Goal: Task Accomplishment & Management: Manage account settings

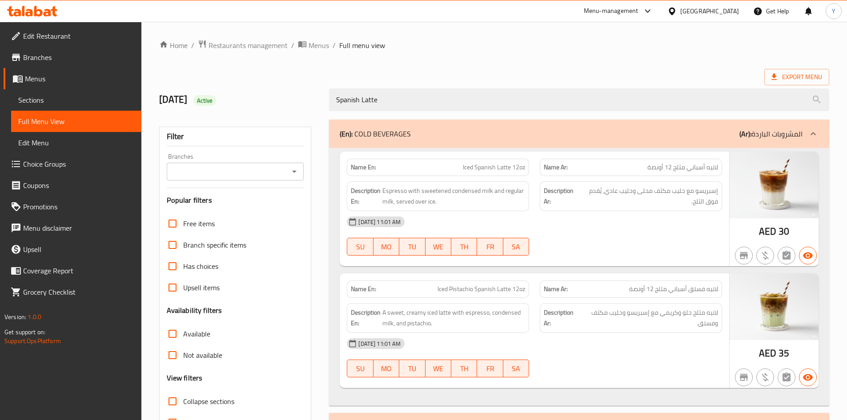
scroll to position [2251, 0]
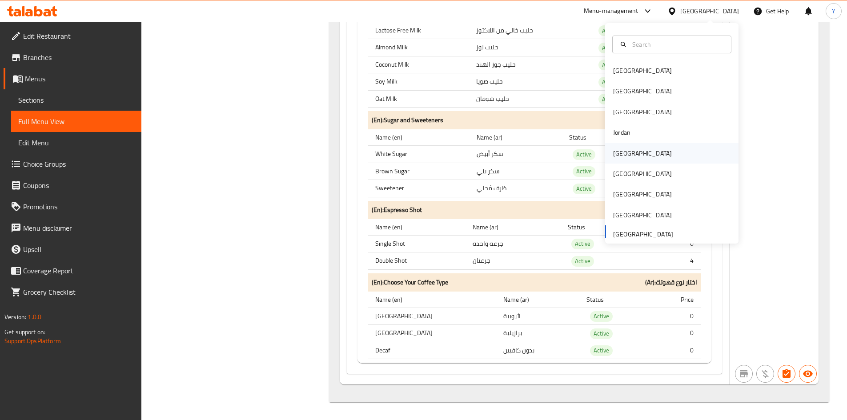
click at [640, 160] on div "[GEOGRAPHIC_DATA]" at bounding box center [671, 153] width 133 height 20
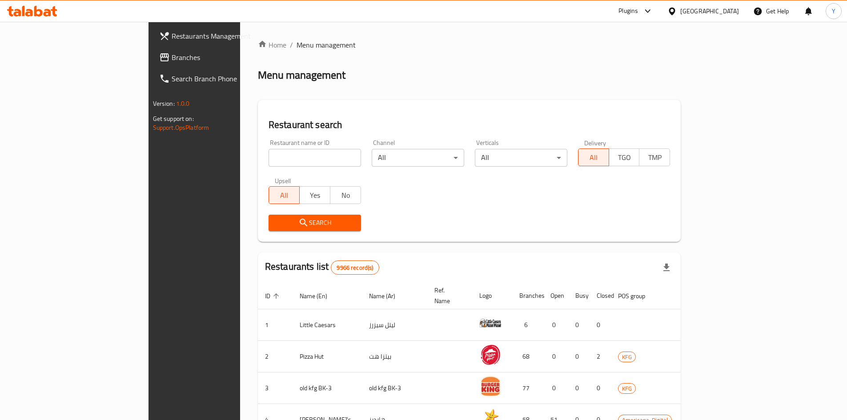
click at [172, 56] on span "Branches" at bounding box center [227, 57] width 111 height 11
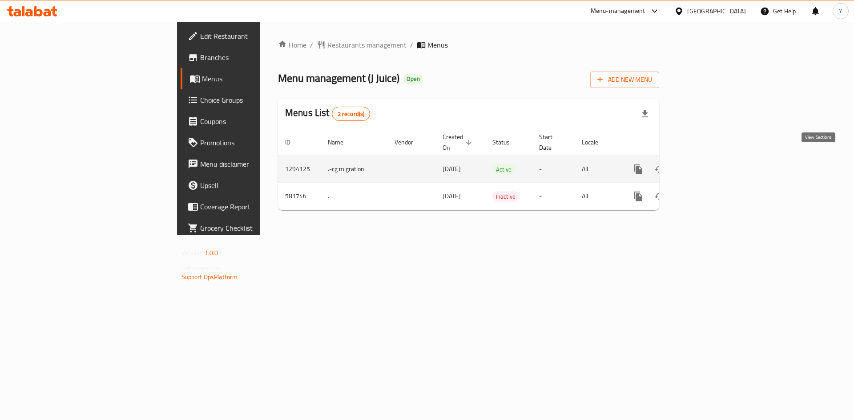
click at [713, 159] on link "enhanced table" at bounding box center [702, 169] width 21 height 21
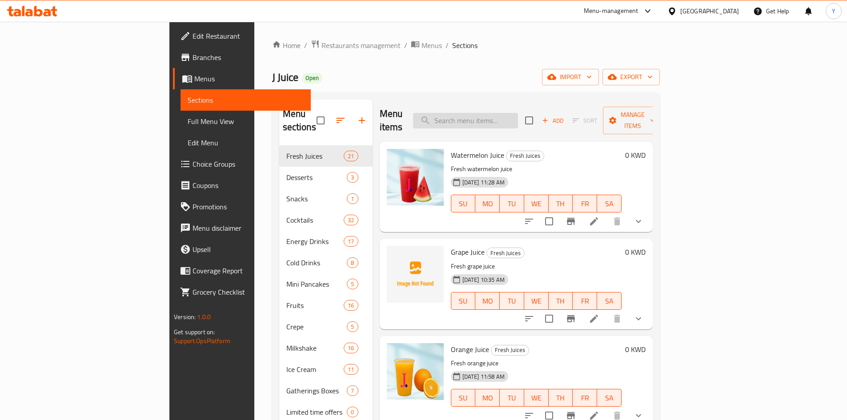
click at [510, 117] on input "search" at bounding box center [465, 121] width 105 height 16
paste input "Italian J Juice"
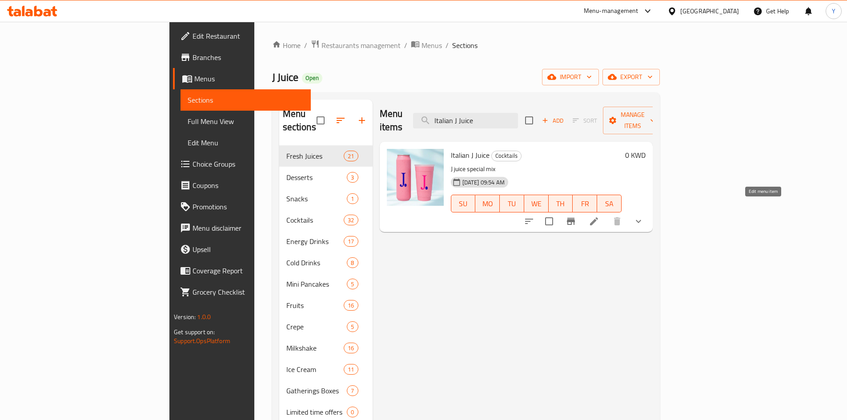
type input "Italian J Juice"
click at [598, 217] on icon at bounding box center [594, 221] width 8 height 8
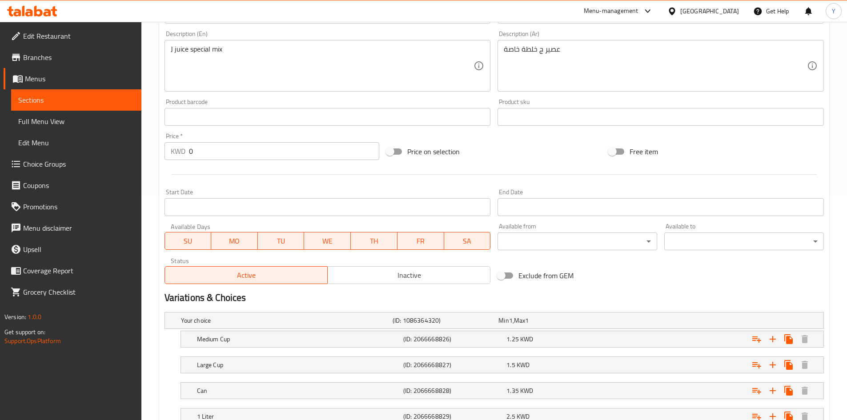
scroll to position [293, 0]
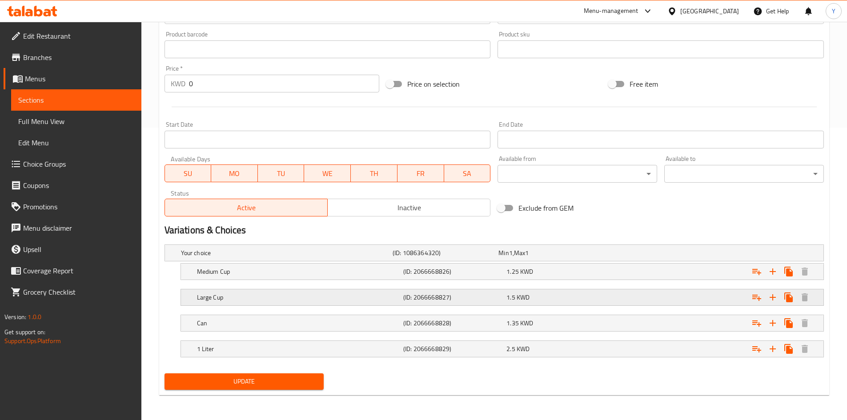
click at [424, 300] on h5 "(ID: 2066668827)" at bounding box center [453, 297] width 100 height 9
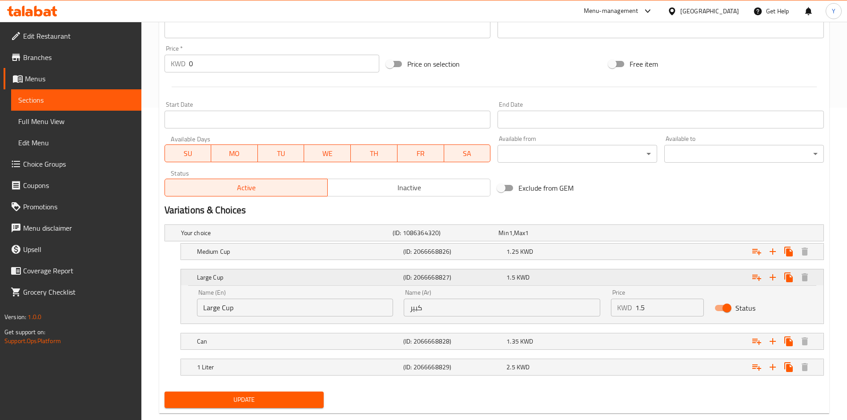
scroll to position [331, 0]
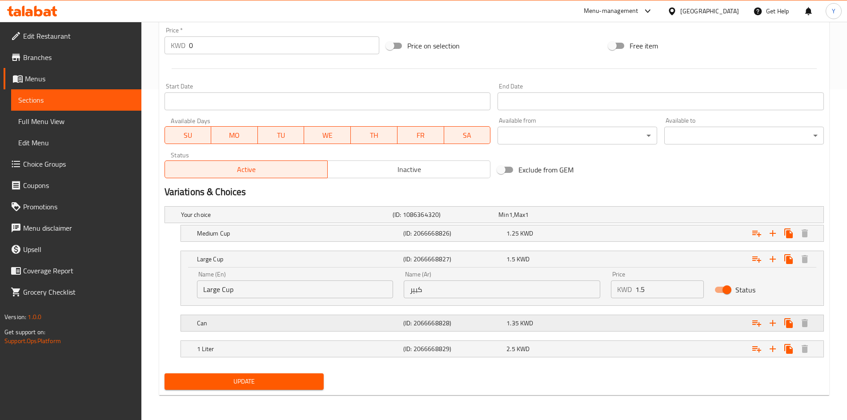
click at [420, 322] on h5 "(ID: 2066668828)" at bounding box center [453, 323] width 100 height 9
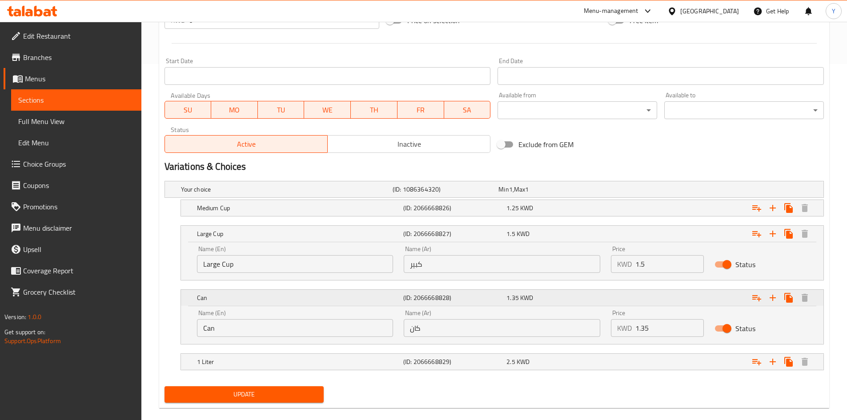
scroll to position [369, 0]
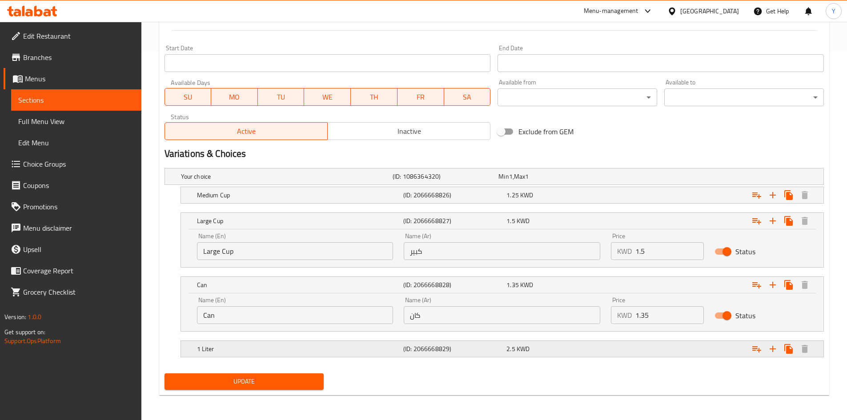
click at [423, 347] on h5 "(ID: 2066668829)" at bounding box center [453, 349] width 100 height 9
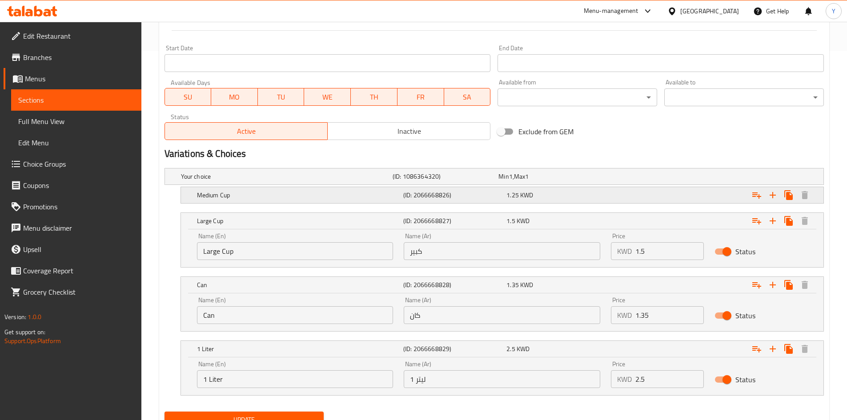
click at [386, 193] on h5 "Medium Cup" at bounding box center [298, 195] width 203 height 9
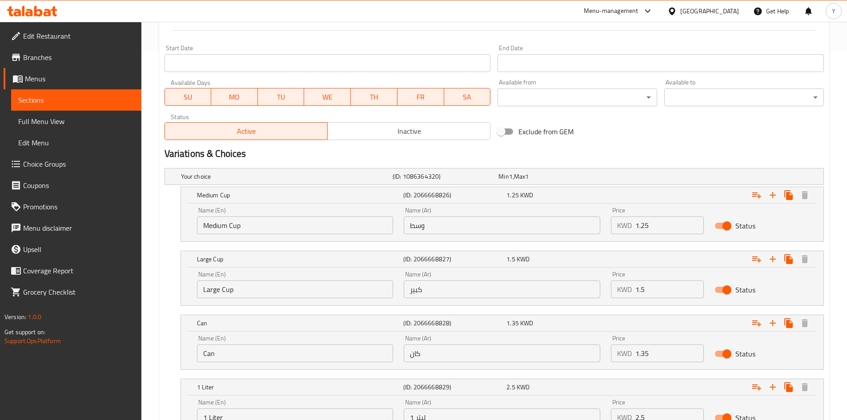
click at [439, 227] on input "وسط" at bounding box center [502, 226] width 197 height 18
click at [234, 229] on input "Medium Cup" at bounding box center [295, 226] width 197 height 18
click at [447, 231] on input "وسط" at bounding box center [502, 226] width 197 height 18
paste input "كوب"
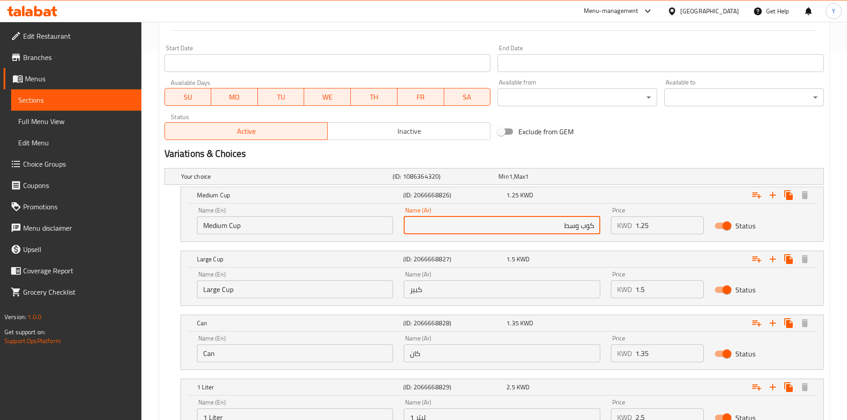
type input "كوب وسط"
click at [437, 294] on input "كبير" at bounding box center [502, 290] width 197 height 18
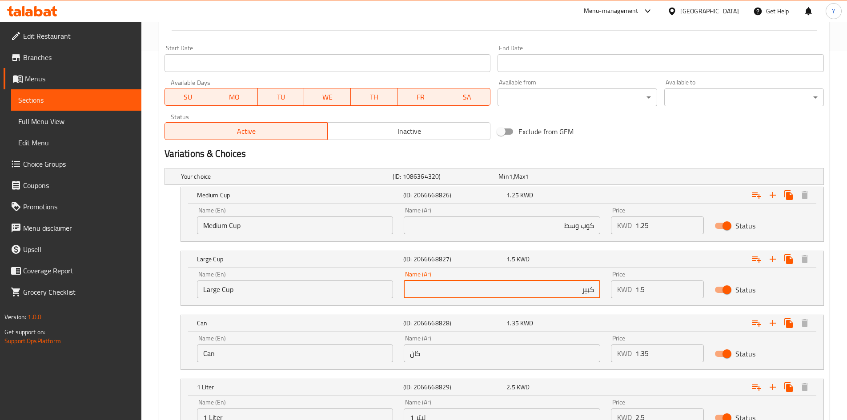
paste input "كوب"
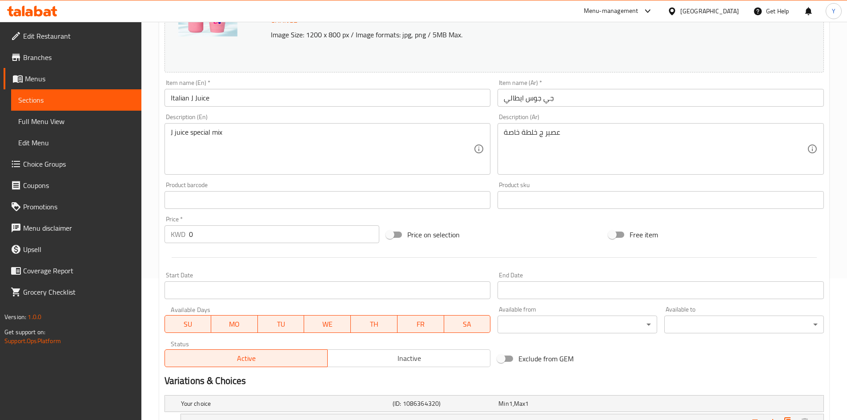
scroll to position [45, 0]
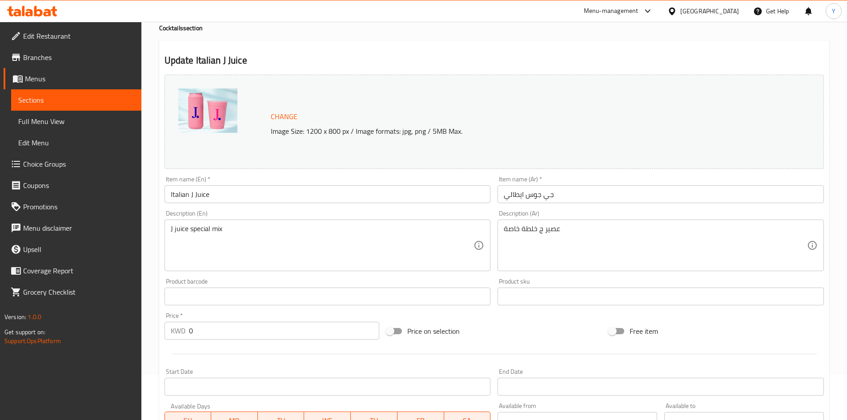
type input "كوب كبير"
click at [210, 197] on input "Italian J Juice" at bounding box center [328, 194] width 326 height 18
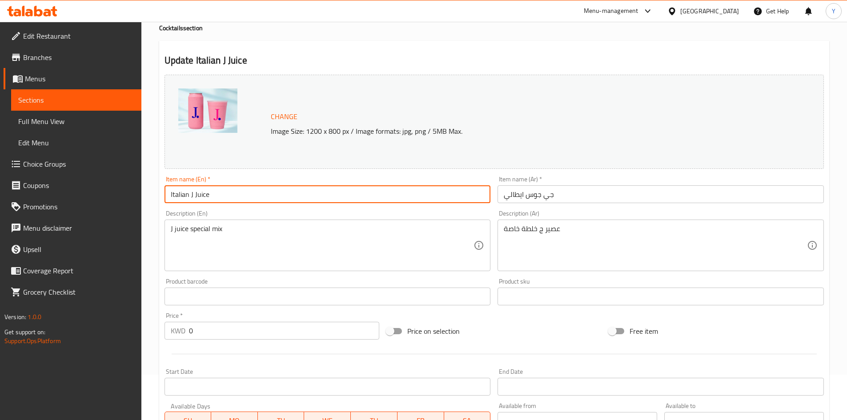
click at [210, 197] on input "Italian J Juice" at bounding box center [328, 194] width 326 height 18
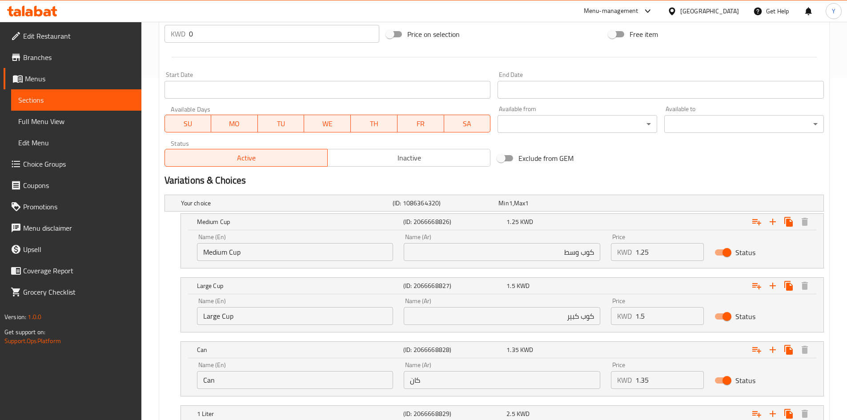
scroll to position [446, 0]
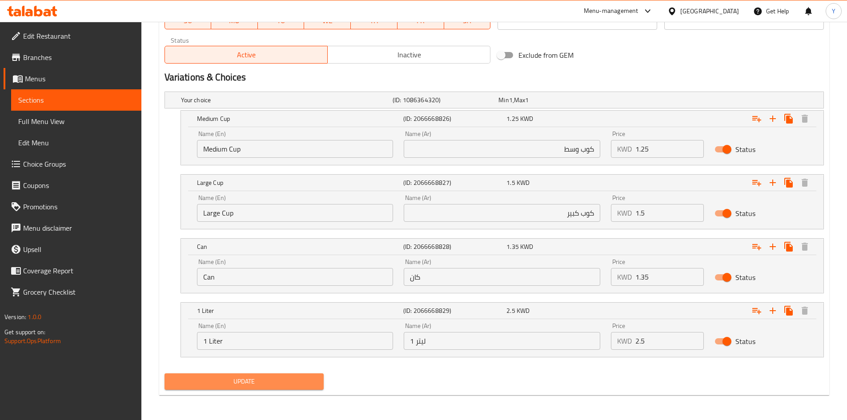
click at [267, 380] on span "Update" at bounding box center [244, 381] width 145 height 11
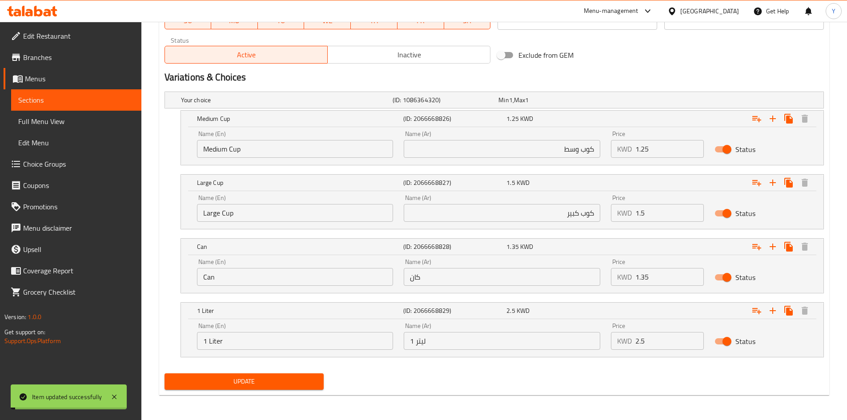
click at [61, 124] on span "Full Menu View" at bounding box center [76, 121] width 116 height 11
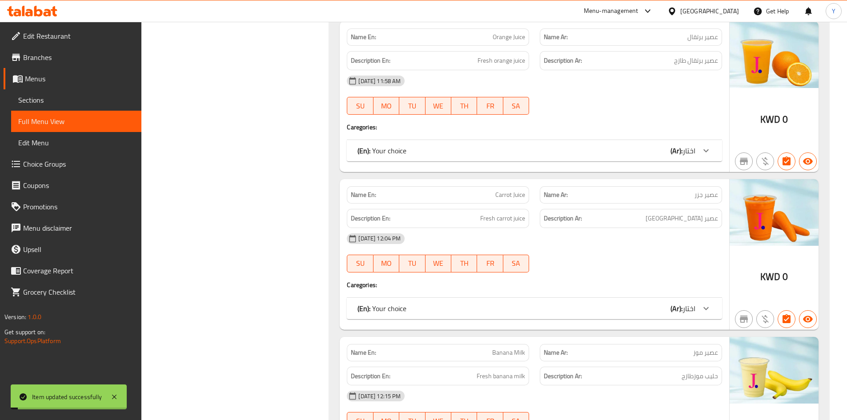
paste input "Italian J Juice"
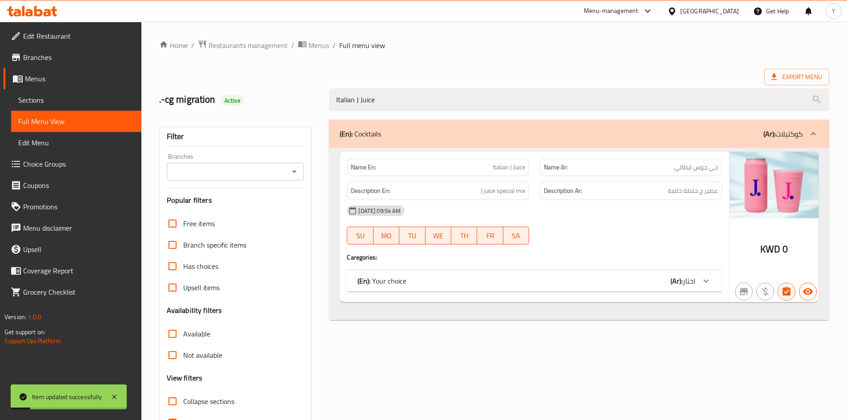
type input "Italian J Juice"
click at [648, 286] on div "(En): Your choice (Ar): اختار" at bounding box center [527, 281] width 338 height 11
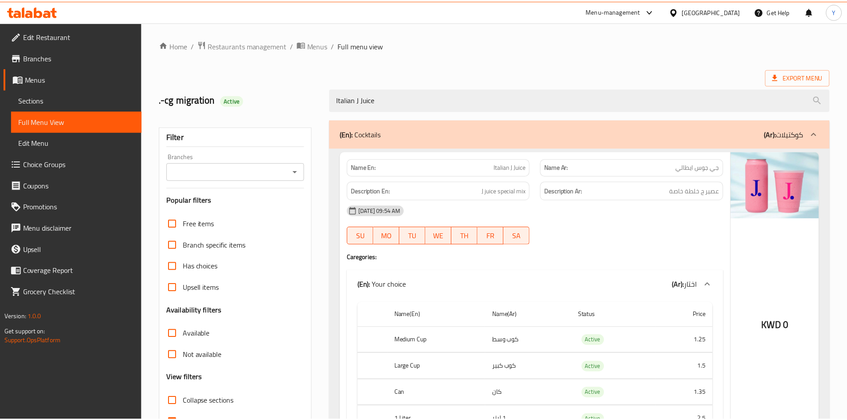
scroll to position [70, 0]
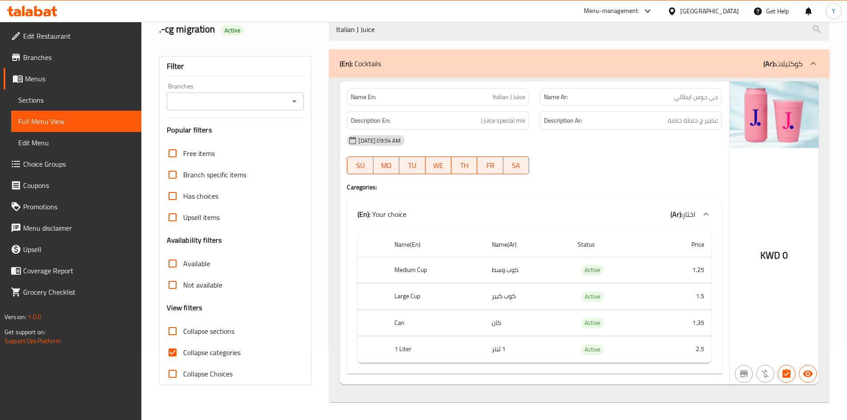
click at [680, 9] on div at bounding box center [674, 11] width 13 height 10
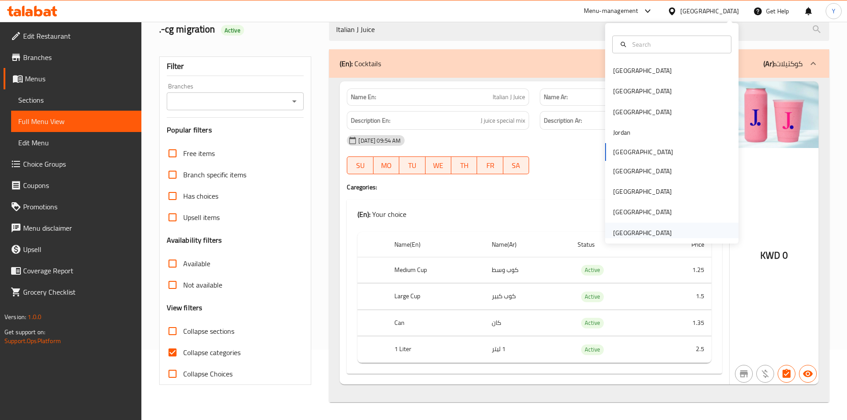
click at [622, 232] on div "[GEOGRAPHIC_DATA]" at bounding box center [642, 233] width 59 height 10
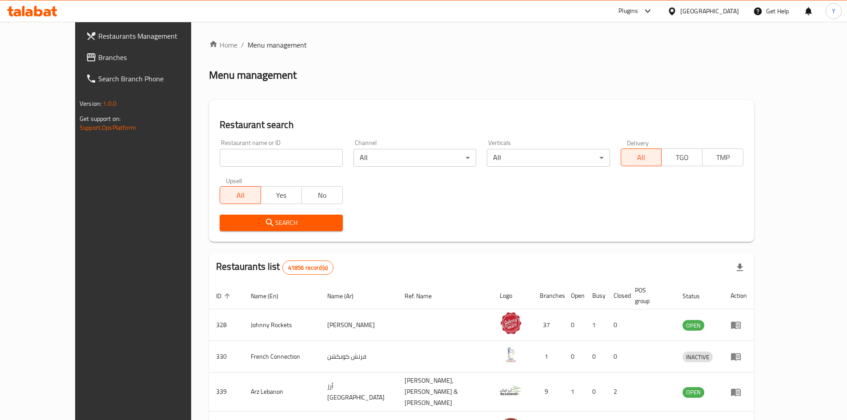
click at [98, 58] on span "Branches" at bounding box center [153, 57] width 111 height 11
